Goal: Transaction & Acquisition: Download file/media

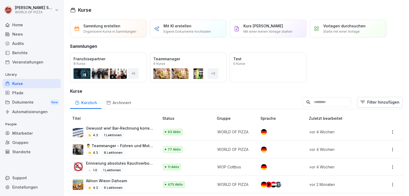
click at [24, 105] on div "Dokumente New" at bounding box center [32, 103] width 58 height 10
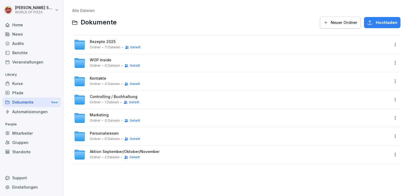
click at [99, 135] on span "Personalwesen" at bounding box center [104, 133] width 29 height 5
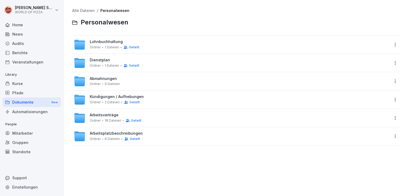
click at [105, 96] on span "Kündigungen / Aufhebungen" at bounding box center [117, 97] width 54 height 5
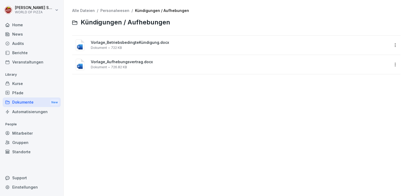
click at [120, 42] on span "Vorlage_BetriebsbedingteKündigung.docx" at bounding box center [240, 42] width 298 height 5
click at [120, 42] on div at bounding box center [204, 98] width 409 height 196
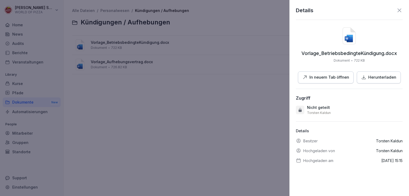
click at [368, 78] on p "Herunterladen" at bounding box center [382, 78] width 28 height 6
click at [396, 10] on icon at bounding box center [399, 10] width 6 height 6
